Goal: Register for event/course

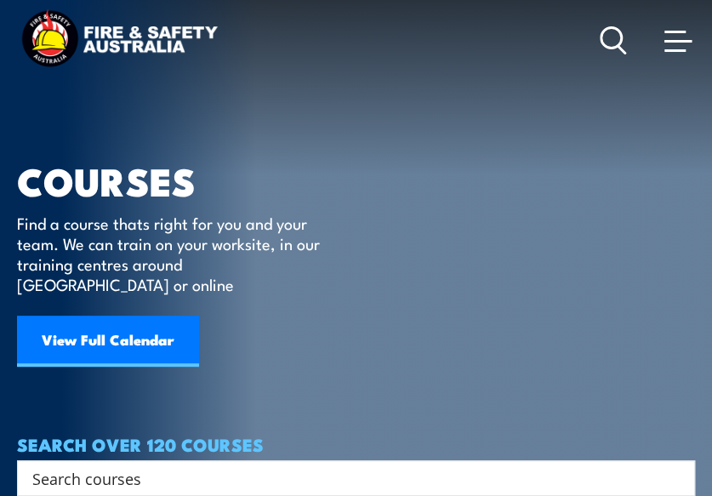
click at [614, 34] on icon at bounding box center [613, 40] width 27 height 28
click at [134, 465] on input "Search input" at bounding box center [344, 478] width 625 height 26
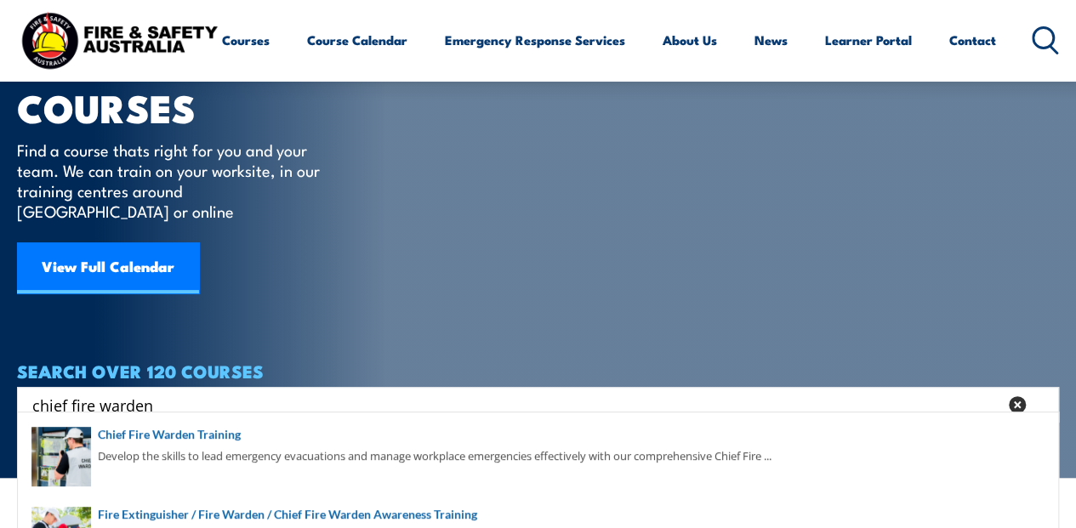
scroll to position [146, 0]
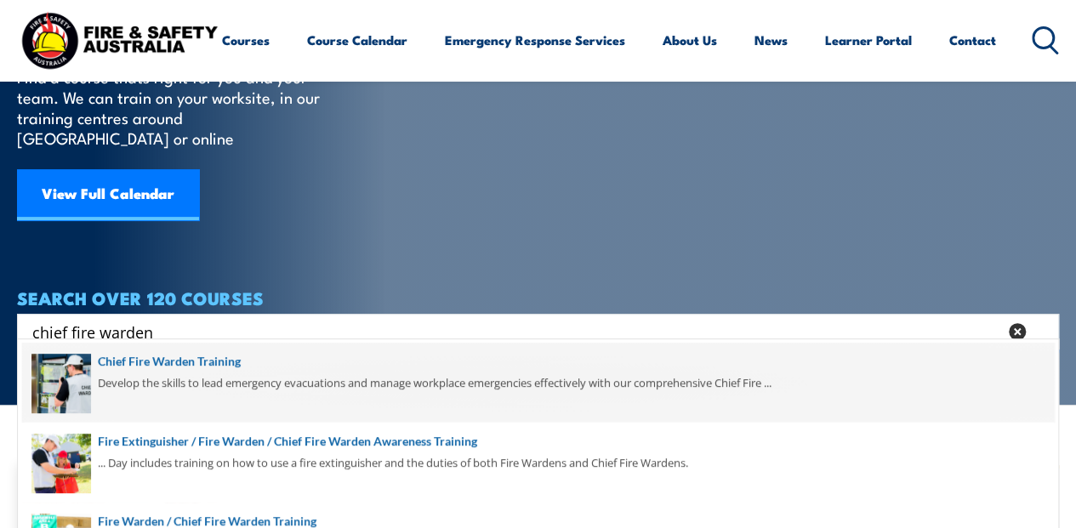
type input "chief fire warden"
click at [201, 364] on span at bounding box center [538, 383] width 1032 height 80
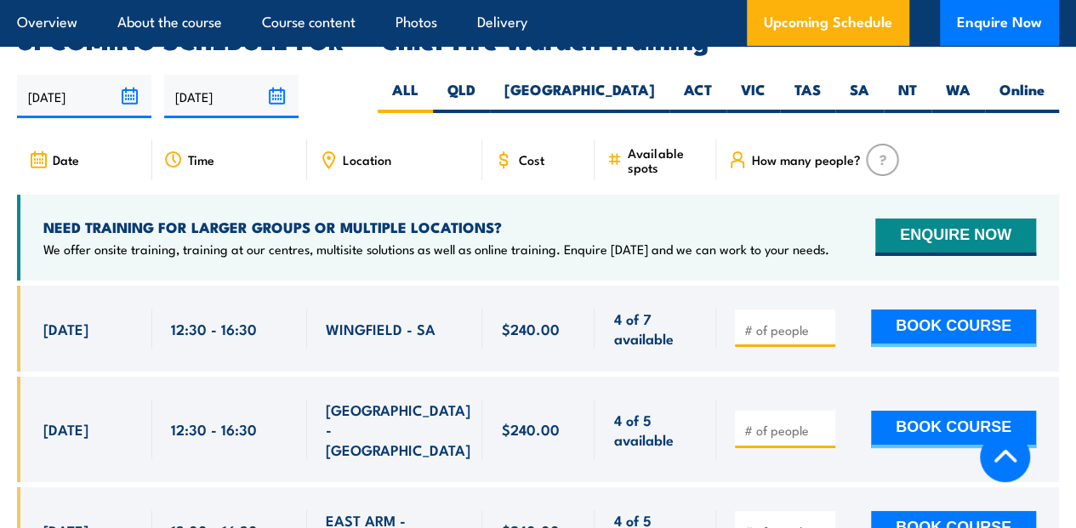
scroll to position [3040, 0]
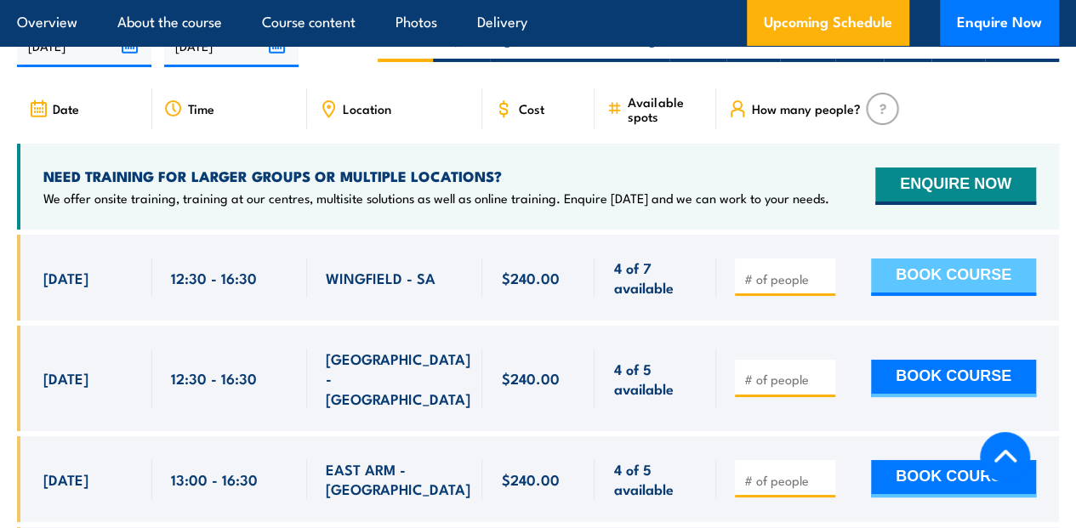
click at [920, 293] on button "BOOK COURSE" at bounding box center [953, 277] width 165 height 37
